Goal: Navigation & Orientation: Find specific page/section

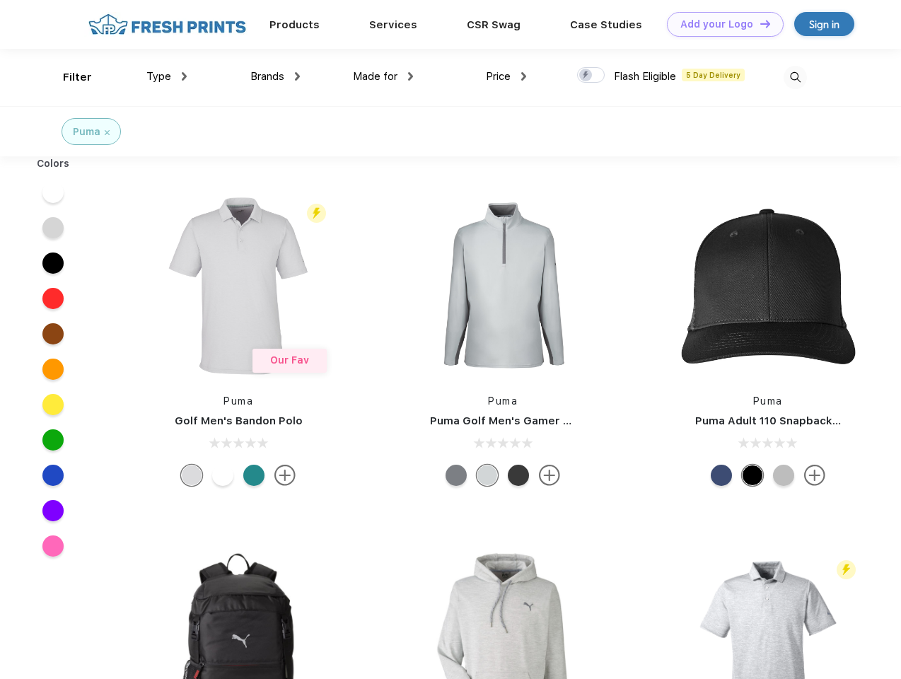
scroll to position [1, 0]
click at [720, 24] on link "Add your Logo Design Tool" at bounding box center [725, 24] width 117 height 25
click at [0, 0] on div "Design Tool" at bounding box center [0, 0] width 0 height 0
click at [759, 23] on link "Add your Logo Design Tool" at bounding box center [725, 24] width 117 height 25
click at [68, 77] on div "Filter" at bounding box center [77, 77] width 29 height 16
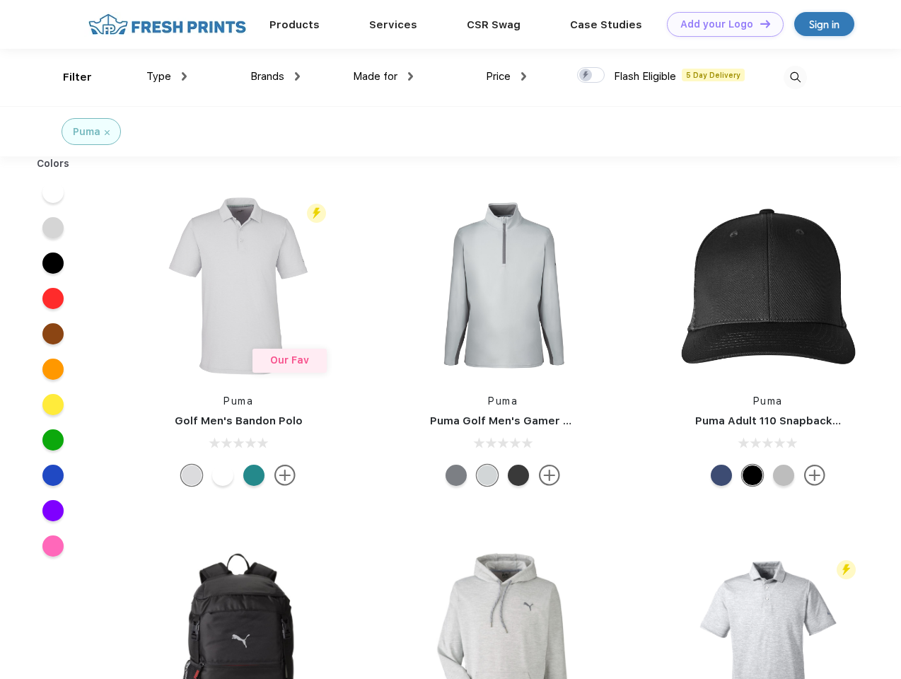
click at [167, 76] on span "Type" at bounding box center [158, 76] width 25 height 13
click at [275, 76] on span "Brands" at bounding box center [267, 76] width 34 height 13
click at [383, 76] on span "Made for" at bounding box center [375, 76] width 45 height 13
click at [506, 76] on span "Price" at bounding box center [498, 76] width 25 height 13
click at [591, 76] on div at bounding box center [591, 75] width 28 height 16
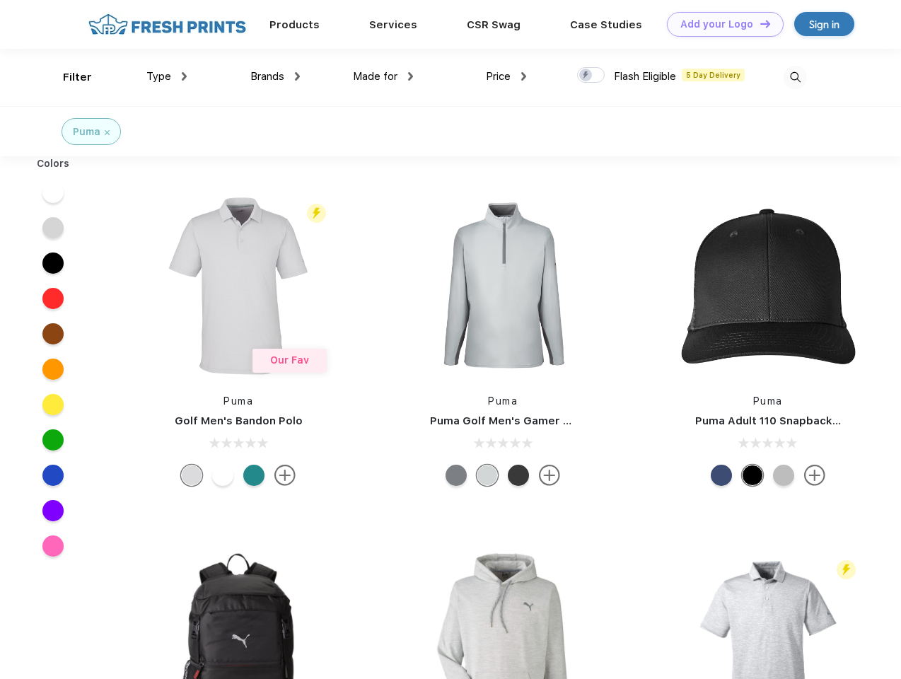
click at [586, 76] on input "checkbox" at bounding box center [581, 70] width 9 height 9
click at [795, 77] on img at bounding box center [795, 77] width 23 height 23
